Goal: Task Accomplishment & Management: Use online tool/utility

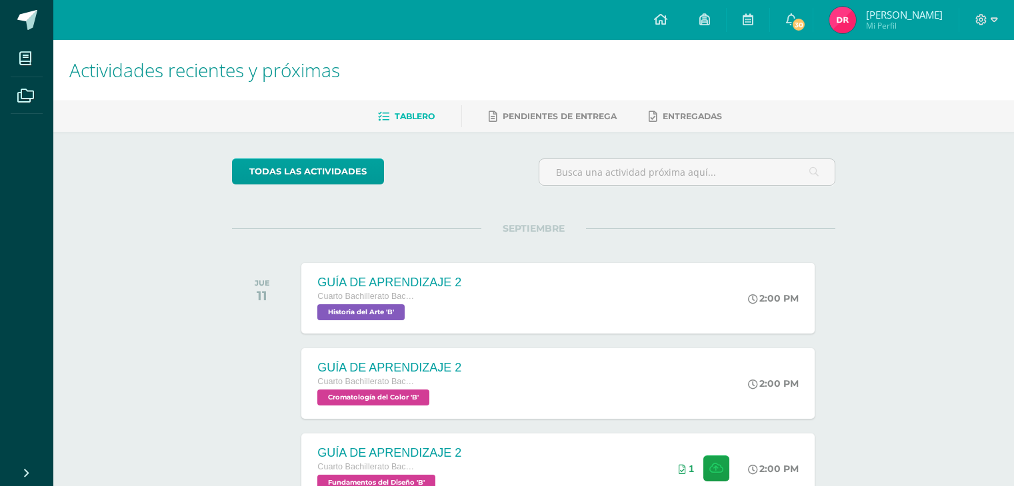
scroll to position [281, 0]
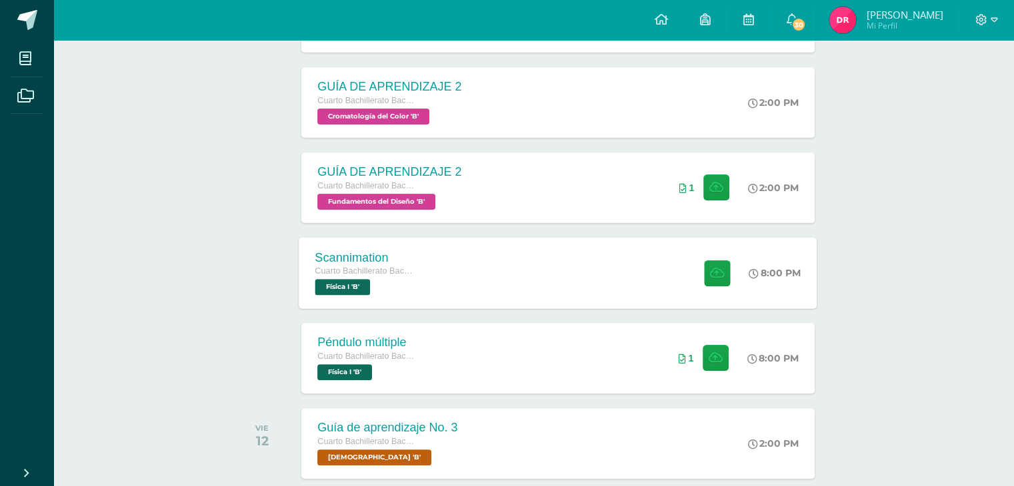
click at [529, 277] on div "Scannimation Cuarto Bachillerato Bachillerato en CCLL con Orientación en Diseño…" at bounding box center [558, 272] width 518 height 71
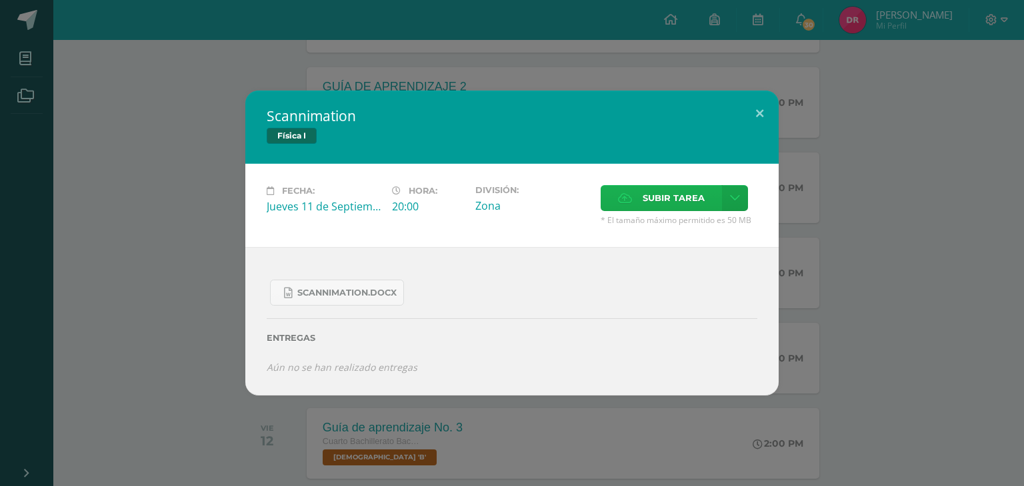
click at [680, 195] on span "Subir tarea" at bounding box center [673, 198] width 62 height 25
click at [0, 0] on input "Subir tarea" at bounding box center [0, 0] width 0 height 0
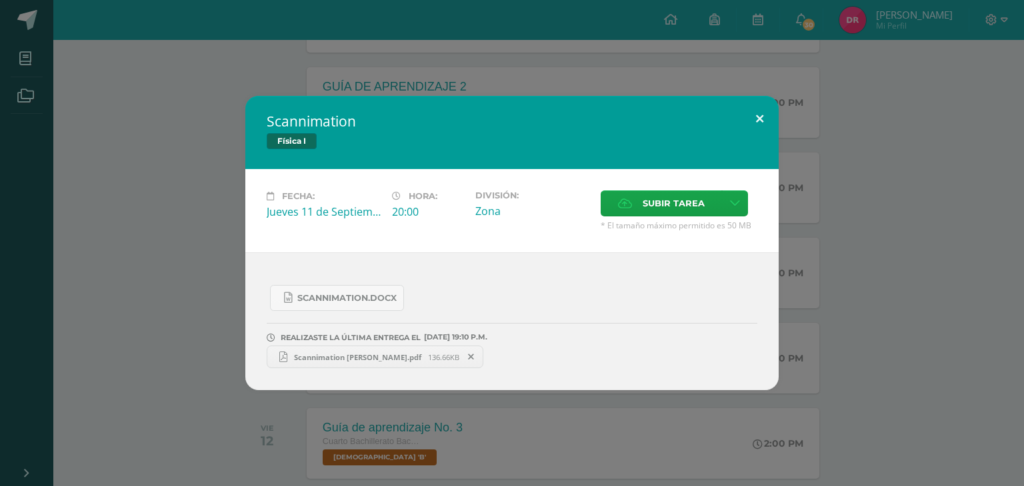
click at [762, 123] on button at bounding box center [759, 118] width 38 height 45
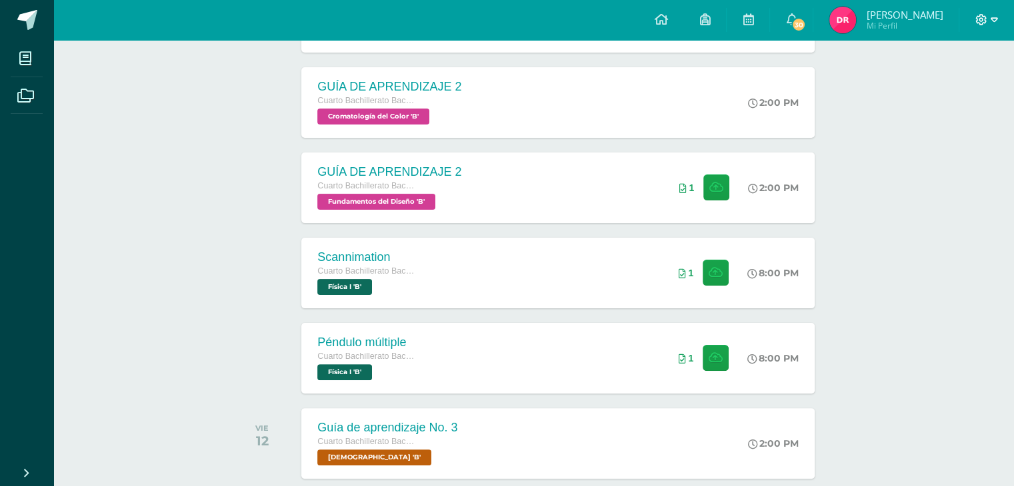
click at [991, 17] on icon at bounding box center [993, 20] width 7 height 12
click at [822, 101] on div "GUÍA DE APRENDIZAJE 2 Cuarto Bachillerato Bachillerato en CCLL con Orientación …" at bounding box center [533, 102] width 603 height 75
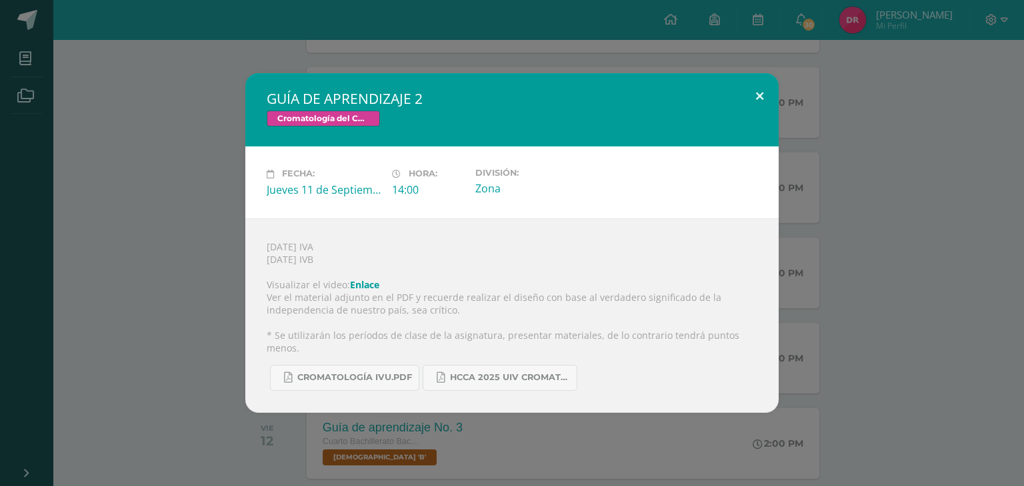
click at [756, 94] on button at bounding box center [759, 95] width 38 height 45
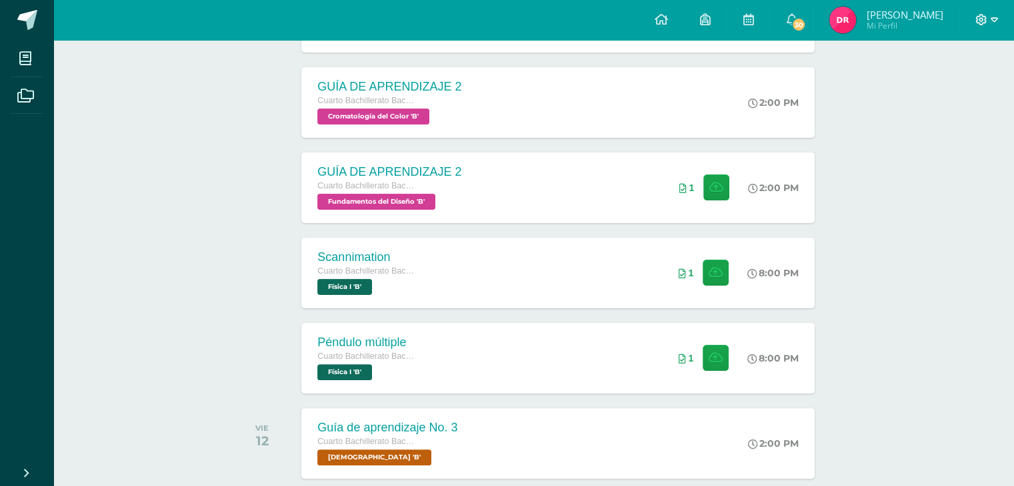
click at [986, 19] on icon at bounding box center [981, 20] width 12 height 12
click at [924, 95] on span "Cerrar sesión" at bounding box center [952, 91] width 60 height 13
